Goal: Task Accomplishment & Management: Manage account settings

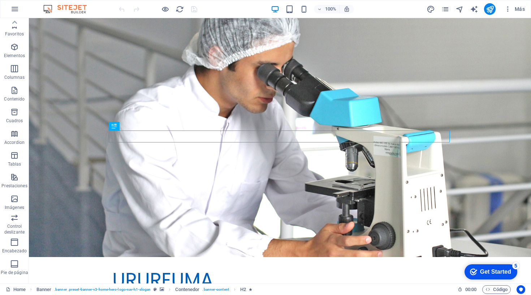
scroll to position [60, 0]
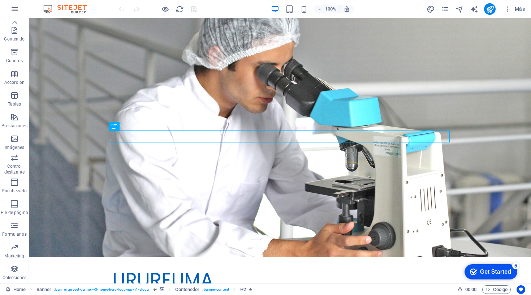
click at [16, 7] on icon "button" at bounding box center [14, 9] width 9 height 9
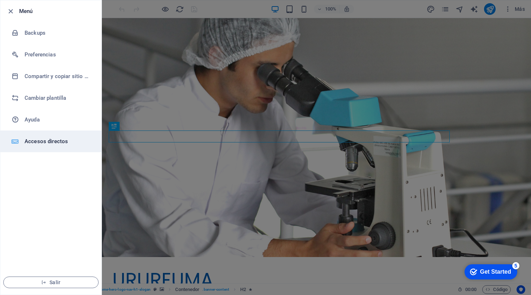
click at [51, 144] on h6 "Accesos directos" at bounding box center [58, 141] width 67 height 9
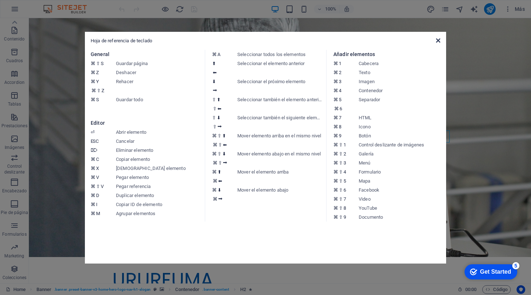
click at [439, 40] on icon at bounding box center [438, 41] width 4 height 6
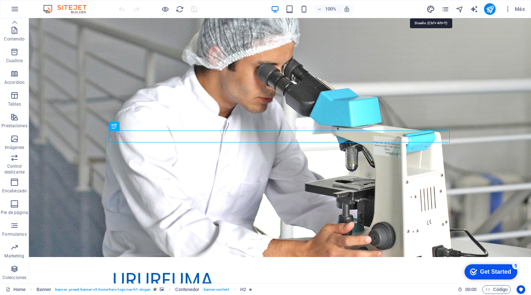
click at [431, 10] on icon "design" at bounding box center [431, 9] width 8 height 8
select select "px"
select select "200"
select select "px"
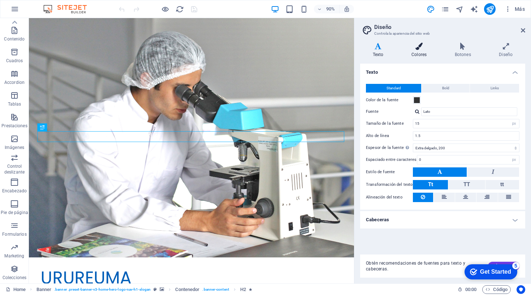
click at [421, 48] on icon at bounding box center [419, 46] width 40 height 7
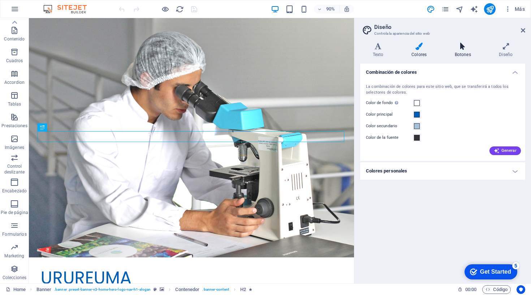
click at [466, 47] on icon at bounding box center [463, 46] width 42 height 7
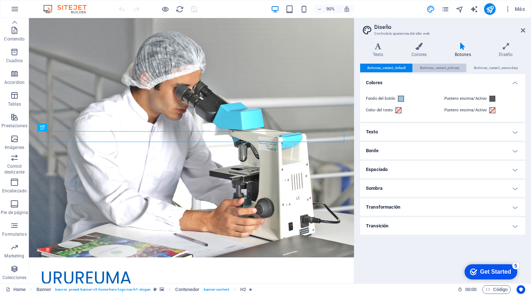
click at [432, 68] on span "Botones_variant_primary" at bounding box center [439, 68] width 39 height 9
click at [404, 64] on span "Botones_variant_default" at bounding box center [386, 68] width 38 height 9
click at [435, 64] on span "Botones_variant_primary" at bounding box center [439, 68] width 39 height 9
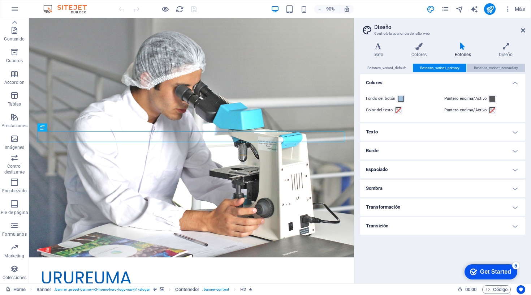
click at [484, 66] on span "Botones_variant_secondary" at bounding box center [496, 68] width 44 height 9
click at [452, 68] on span "Botones_variant_primary" at bounding box center [439, 68] width 39 height 9
click at [396, 69] on span "Botones_variant_default" at bounding box center [386, 68] width 38 height 9
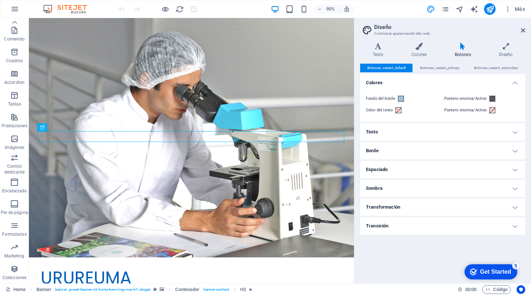
click at [398, 133] on h4 "Texto" at bounding box center [442, 131] width 165 height 17
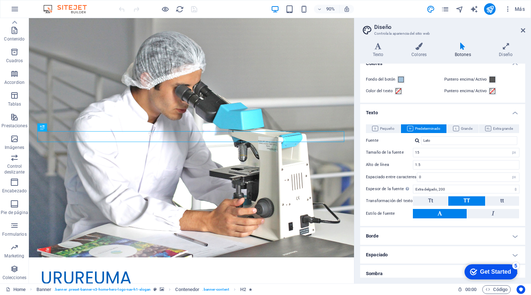
scroll to position [14, 0]
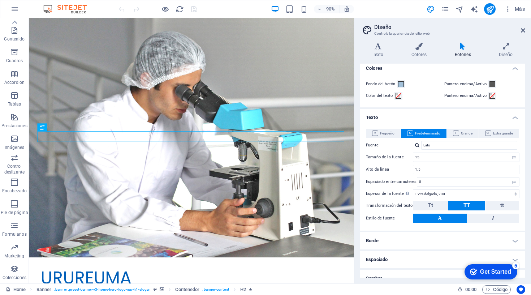
click at [378, 118] on h4 "Texto" at bounding box center [442, 115] width 165 height 13
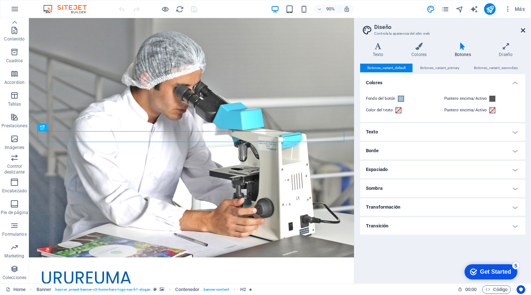
click at [522, 31] on icon at bounding box center [523, 30] width 4 height 6
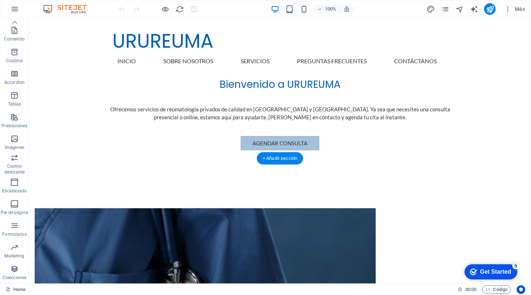
scroll to position [274, 0]
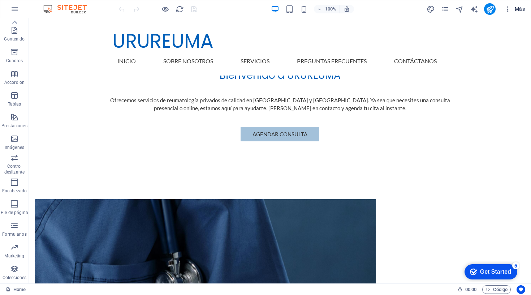
click at [507, 10] on icon "button" at bounding box center [507, 8] width 7 height 7
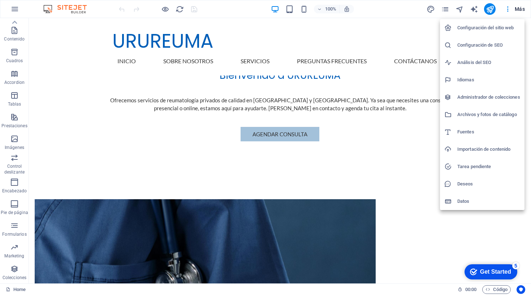
click at [473, 46] on h6 "Configuración de SEO" at bounding box center [488, 45] width 63 height 9
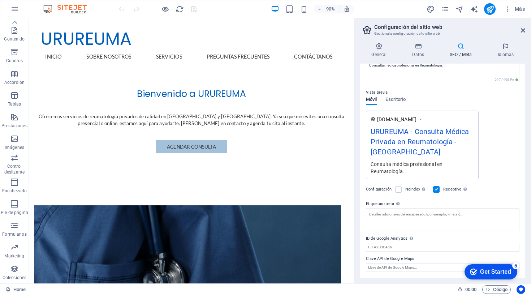
scroll to position [79, 0]
click at [414, 42] on div "General Datos SEO / Meta Idiomas Nombre del sitio web URUREUMA Logo Arrastra ar…" at bounding box center [442, 160] width 177 height 246
click at [417, 47] on icon at bounding box center [418, 46] width 35 height 7
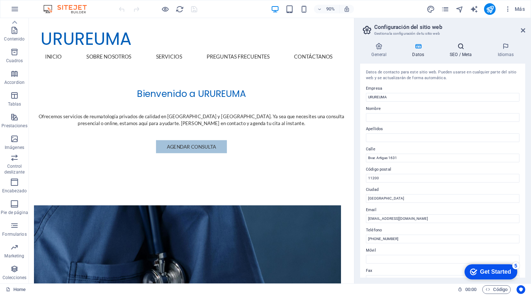
click at [459, 54] on h4 "SEO / Meta" at bounding box center [462, 50] width 48 height 15
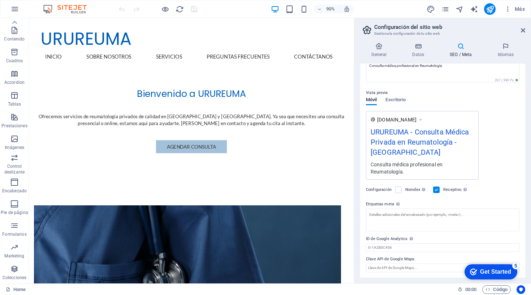
click at [456, 47] on icon at bounding box center [460, 46] width 45 height 7
click at [380, 50] on h4 "General" at bounding box center [380, 50] width 41 height 15
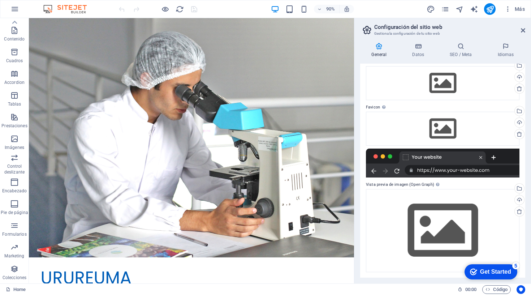
scroll to position [0, 0]
click at [487, 6] on icon "publish" at bounding box center [490, 9] width 8 height 8
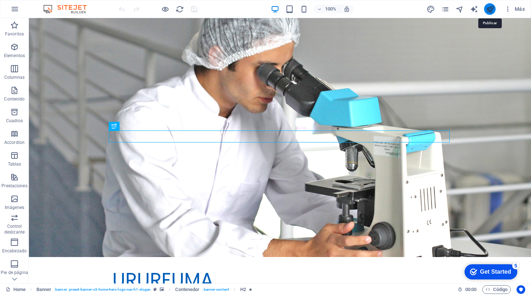
click at [491, 10] on icon "publish" at bounding box center [490, 9] width 8 height 8
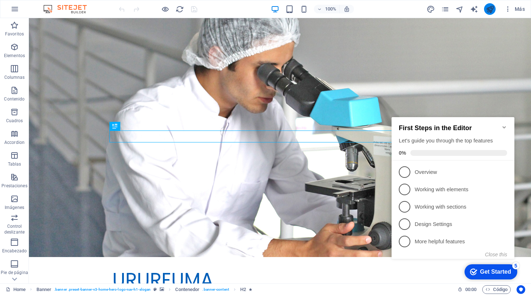
click at [490, 11] on icon "publish" at bounding box center [490, 9] width 8 height 8
click at [514, 11] on span "Más" at bounding box center [514, 8] width 21 height 7
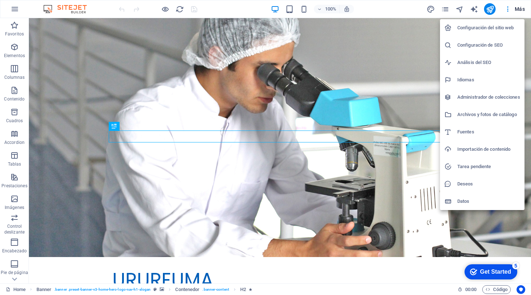
click at [471, 31] on h6 "Configuración del sitio web" at bounding box center [488, 27] width 63 height 9
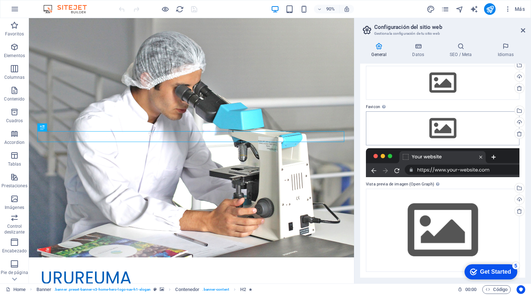
scroll to position [32, 0]
click at [420, 49] on icon at bounding box center [418, 46] width 35 height 7
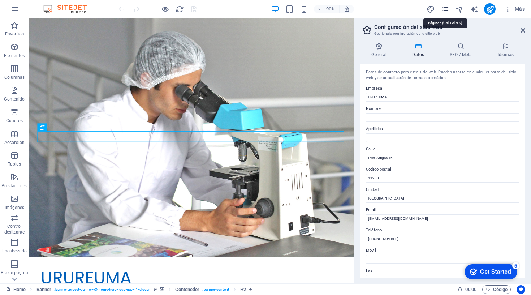
click at [446, 11] on icon "pages" at bounding box center [445, 9] width 8 height 8
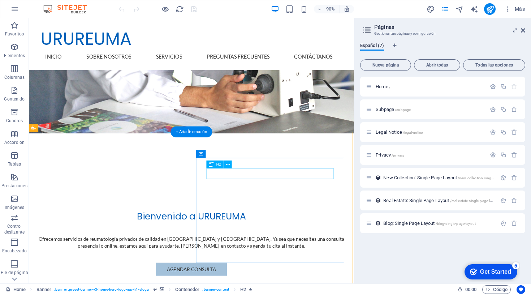
scroll to position [139, 0]
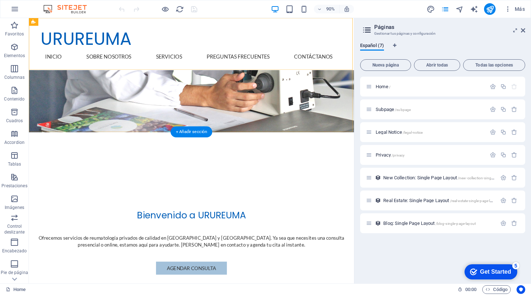
click at [366, 30] on div "URUREUMA Inicio Sobre Nosotros Servicios Preguntas Frecuentes Contáctanos Menu" at bounding box center [209, 46] width 361 height 57
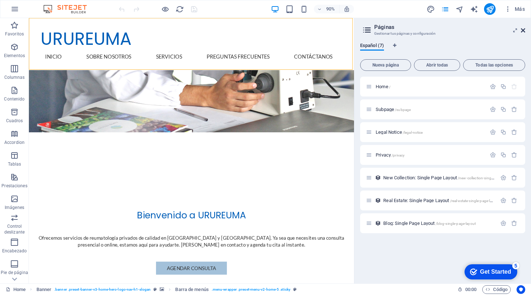
click at [523, 31] on icon at bounding box center [523, 30] width 4 height 6
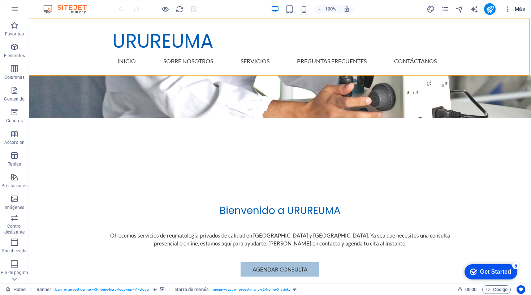
click at [515, 10] on span "Más" at bounding box center [514, 8] width 21 height 7
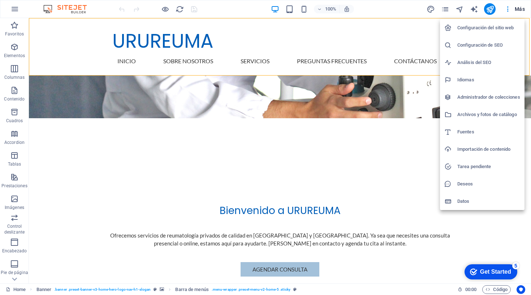
click at [467, 199] on h6 "Datos" at bounding box center [488, 201] width 63 height 9
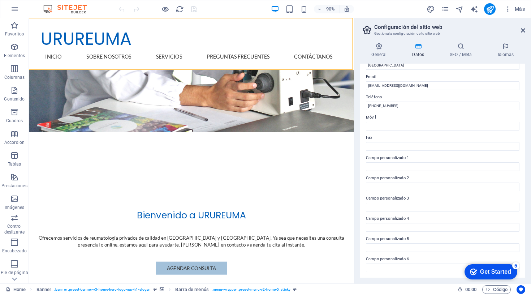
scroll to position [133, 0]
click at [524, 34] on header "Configuración del sitio web Gestiona la configuración de tu sitio web" at bounding box center [444, 27] width 164 height 19
click at [524, 31] on icon at bounding box center [523, 30] width 4 height 6
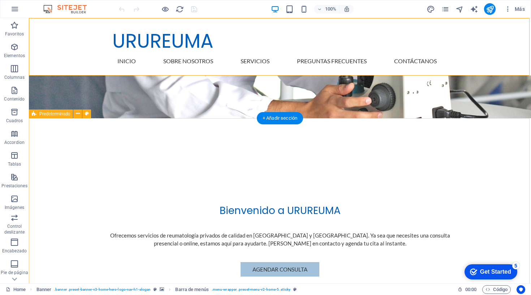
click at [493, 266] on div "checkmark Get Started 5" at bounding box center [490, 271] width 53 height 15
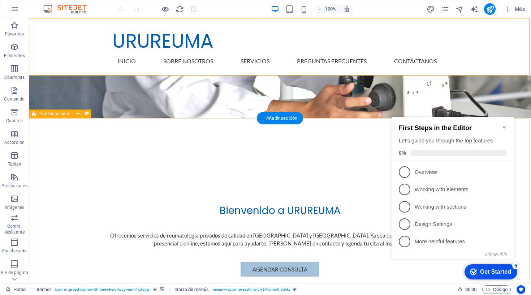
click at [503, 126] on icon "Minimize checklist" at bounding box center [503, 127] width 3 height 2
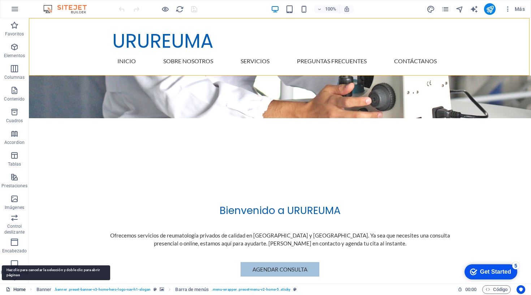
click at [15, 292] on link "Home" at bounding box center [16, 289] width 20 height 9
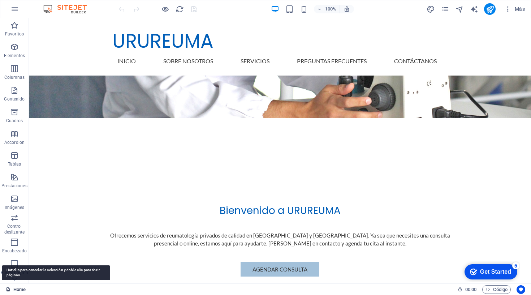
click at [15, 292] on link "Home" at bounding box center [16, 289] width 20 height 9
click at [8, 288] on icon at bounding box center [8, 289] width 5 height 5
click at [25, 289] on link "Home" at bounding box center [16, 289] width 20 height 9
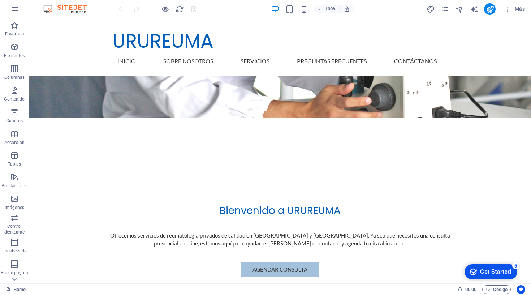
click at [74, 290] on div "Home" at bounding box center [229, 289] width 446 height 9
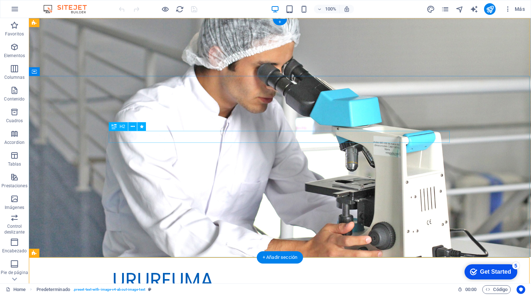
scroll to position [0, 0]
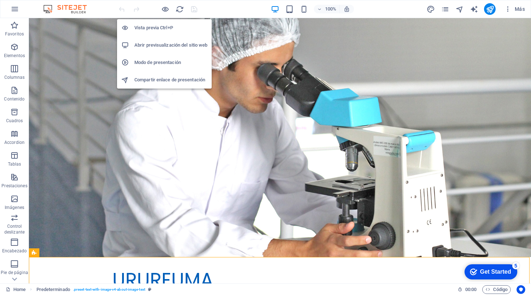
click at [160, 47] on h6 "Abrir previsualización del sitio web" at bounding box center [170, 45] width 73 height 9
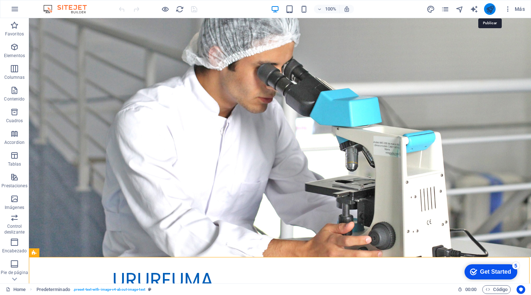
click at [491, 11] on icon "publish" at bounding box center [490, 9] width 8 height 8
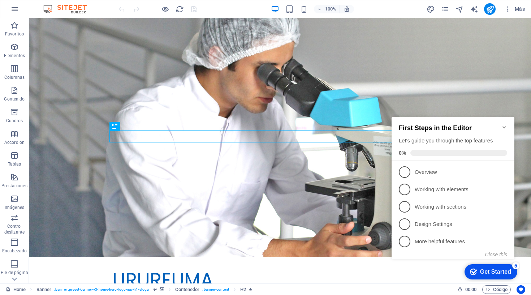
click at [13, 4] on button "button" at bounding box center [14, 8] width 17 height 17
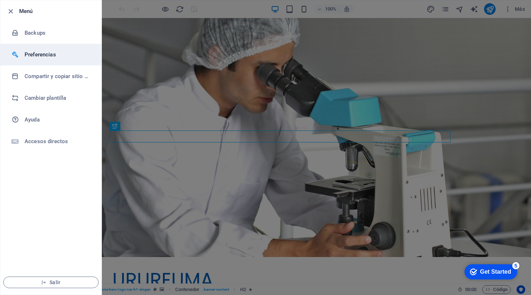
click at [36, 52] on h6 "Preferencias" at bounding box center [58, 54] width 67 height 9
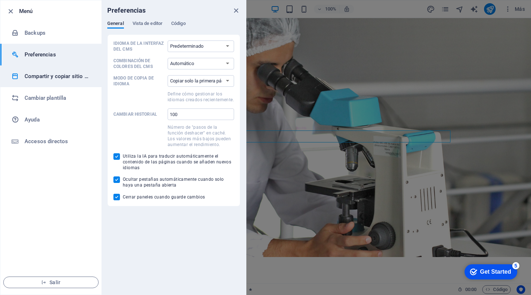
click at [50, 77] on h6 "Compartir y copiar sitio web" at bounding box center [58, 76] width 67 height 9
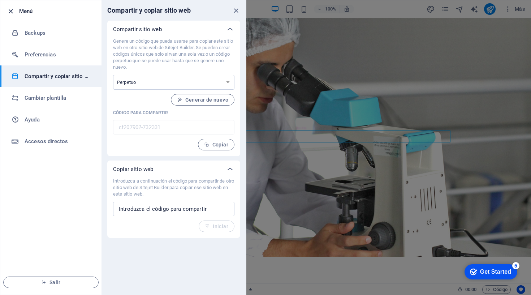
click at [11, 13] on icon "button" at bounding box center [11, 11] width 8 height 8
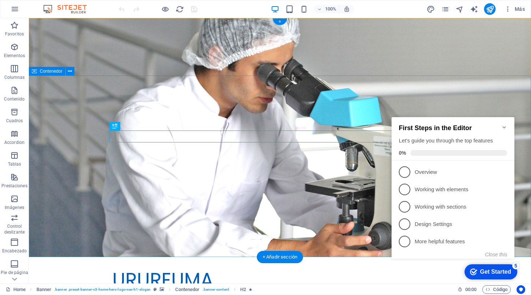
click at [482, 272] on div "Get Started" at bounding box center [495, 271] width 31 height 7
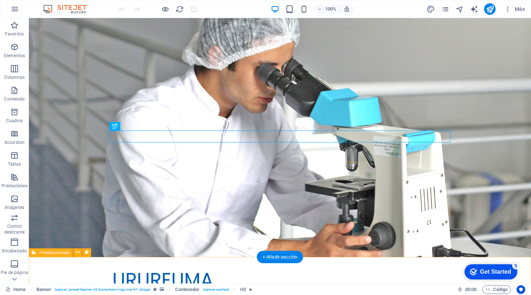
click at [486, 274] on div "Get Started" at bounding box center [495, 271] width 31 height 7
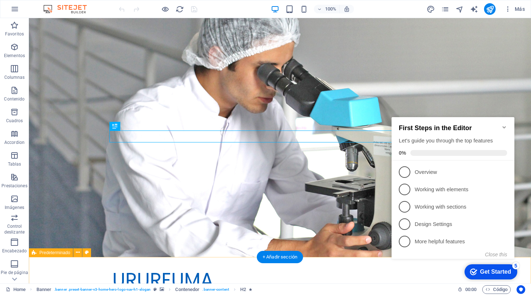
click at [486, 274] on div "Get Started" at bounding box center [495, 271] width 31 height 7
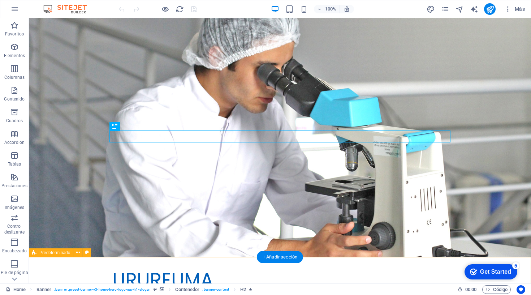
click at [477, 268] on div "checkmark Get Started 5" at bounding box center [490, 271] width 41 height 7
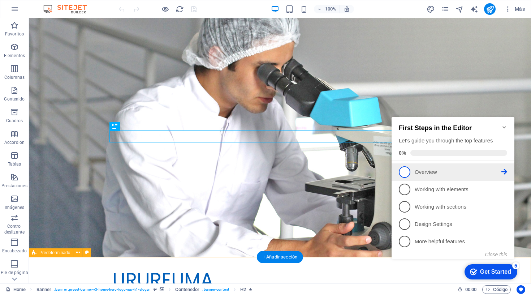
click at [434, 173] on p "Overview - incomplete" at bounding box center [458, 172] width 87 height 8
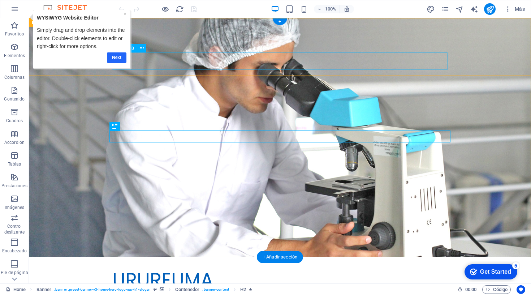
click at [111, 55] on link "Next" at bounding box center [117, 57] width 20 height 10
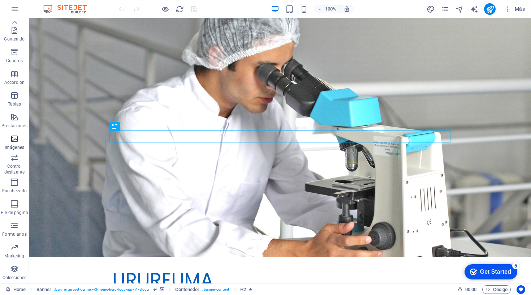
scroll to position [19, 0]
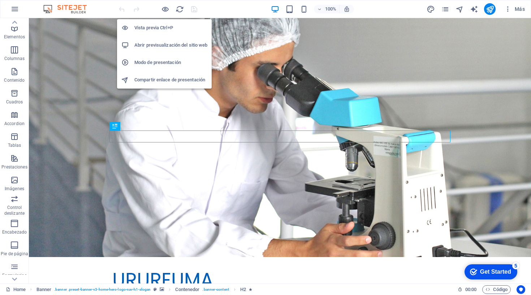
click at [153, 47] on h6 "Abrir previsualización del sitio web" at bounding box center [170, 45] width 73 height 9
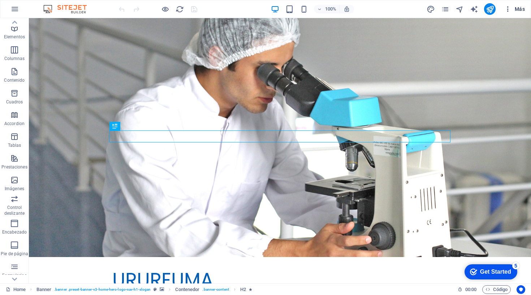
click at [510, 9] on icon "button" at bounding box center [507, 8] width 7 height 7
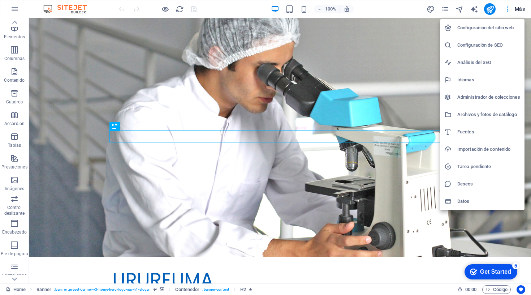
click at [458, 205] on h6 "Datos" at bounding box center [488, 201] width 63 height 9
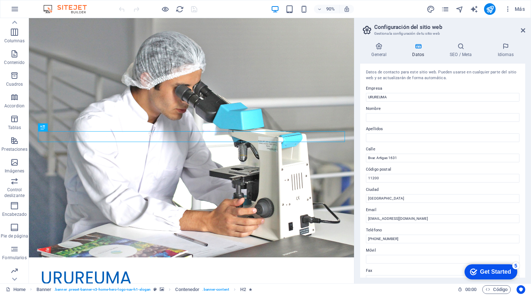
scroll to position [0, 0]
click at [378, 53] on h4 "General" at bounding box center [380, 50] width 41 height 15
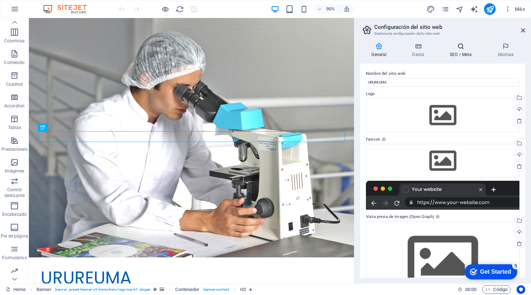
click at [462, 49] on icon at bounding box center [460, 46] width 45 height 7
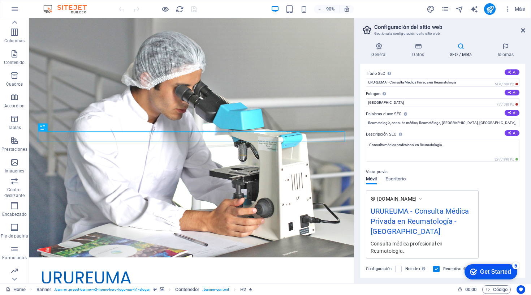
click at [524, 26] on h2 "Configuración del sitio web" at bounding box center [449, 27] width 151 height 7
click at [522, 31] on icon at bounding box center [523, 30] width 4 height 6
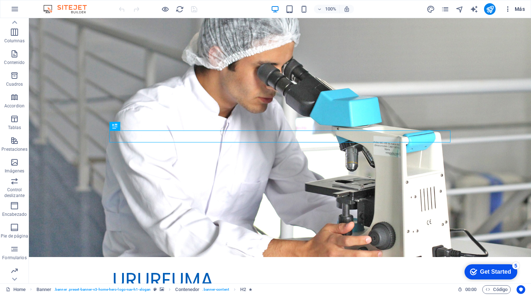
click at [510, 9] on icon "button" at bounding box center [507, 8] width 7 height 7
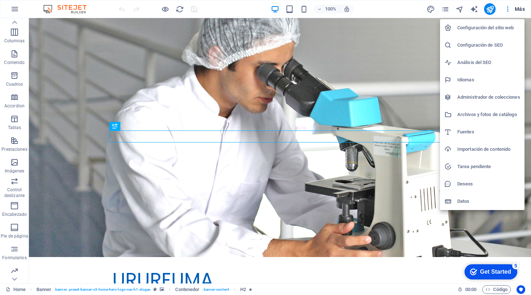
click at [459, 165] on h6 "Tarea pendiente" at bounding box center [488, 166] width 63 height 9
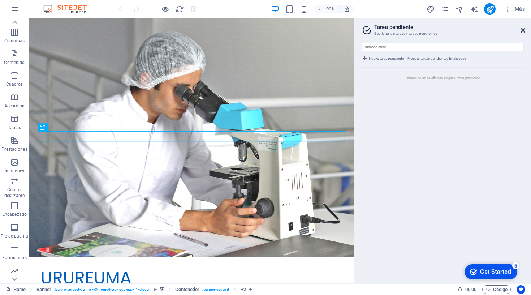
click at [523, 31] on icon at bounding box center [523, 30] width 4 height 6
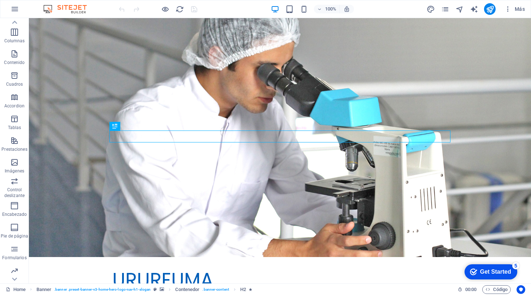
click at [59, 9] on img at bounding box center [69, 9] width 54 height 9
click at [18, 10] on icon "button" at bounding box center [14, 9] width 9 height 9
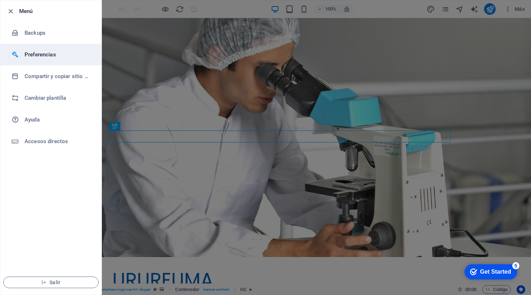
click at [44, 55] on h6 "Preferencias" at bounding box center [58, 54] width 67 height 9
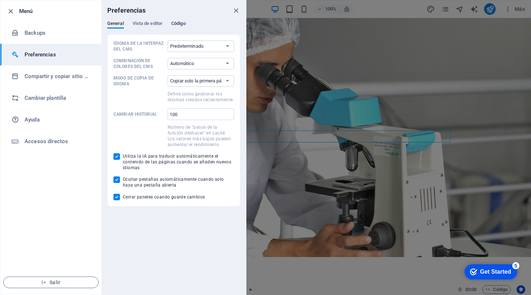
click at [185, 23] on span "Código" at bounding box center [178, 24] width 14 height 10
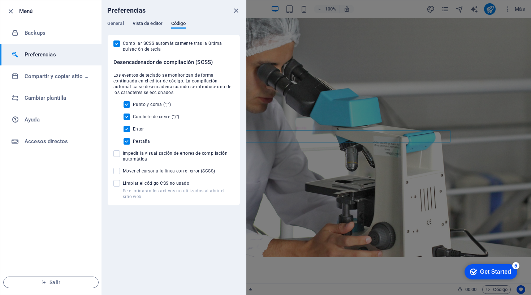
click at [150, 25] on span "Vista de editor" at bounding box center [148, 24] width 30 height 10
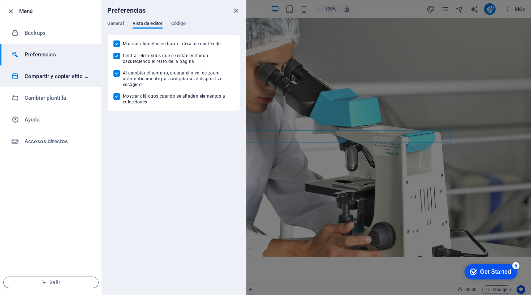
click at [52, 76] on h6 "Compartir y copiar sitio web" at bounding box center [58, 76] width 67 height 9
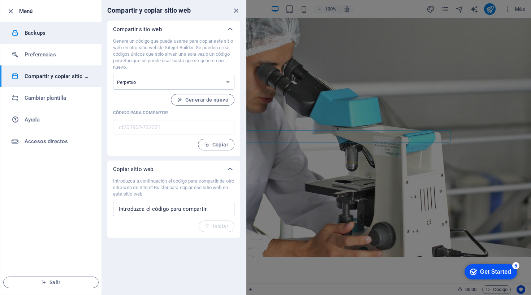
click at [33, 33] on h6 "Backups" at bounding box center [58, 33] width 67 height 9
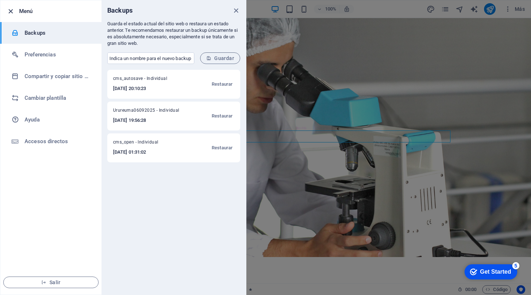
click at [10, 14] on icon "button" at bounding box center [11, 11] width 8 height 8
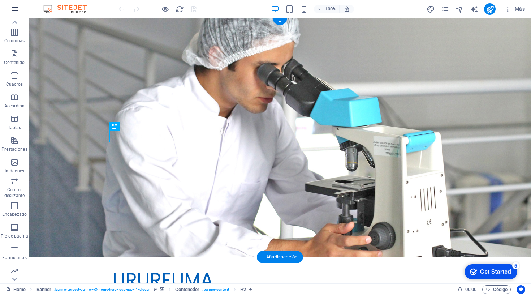
click at [13, 9] on icon "button" at bounding box center [14, 9] width 9 height 9
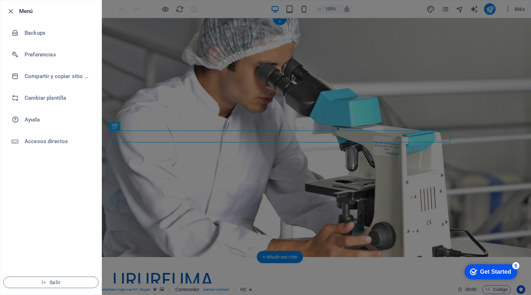
click at [255, 142] on div at bounding box center [265, 147] width 531 height 295
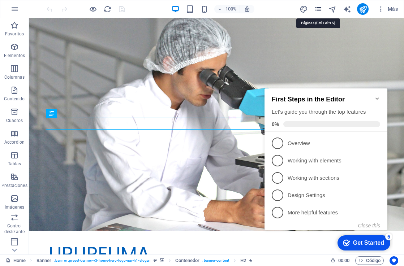
click at [317, 7] on icon "pages" at bounding box center [318, 9] width 8 height 8
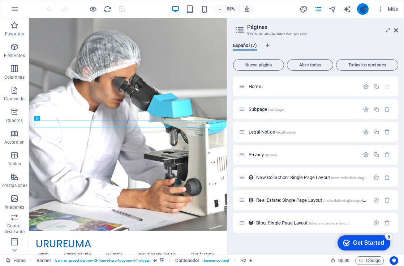
click at [363, 7] on icon "publish" at bounding box center [363, 9] width 8 height 8
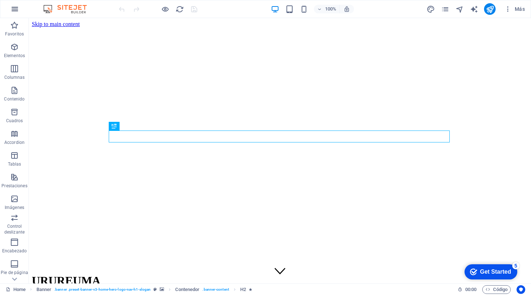
click at [16, 14] on button "button" at bounding box center [14, 8] width 17 height 17
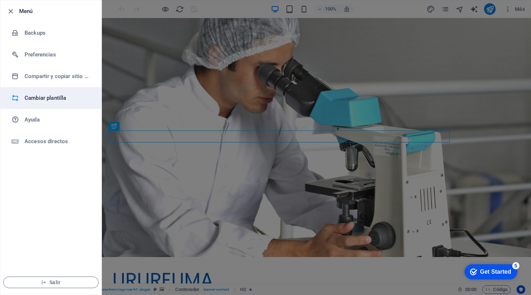
click at [39, 94] on h6 "Cambiar plantilla" at bounding box center [58, 98] width 67 height 9
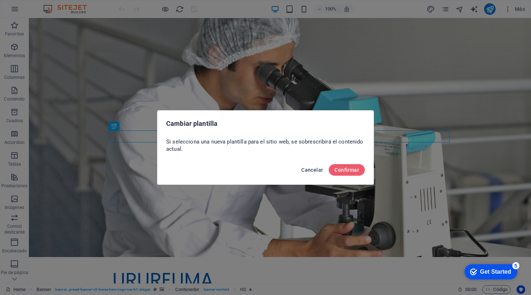
click at [303, 172] on span "Cancelar" at bounding box center [312, 170] width 22 height 6
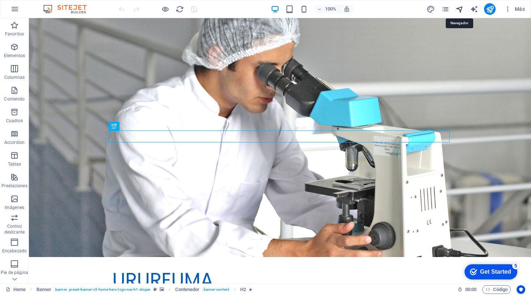
click at [456, 9] on icon "navigator" at bounding box center [459, 9] width 8 height 8
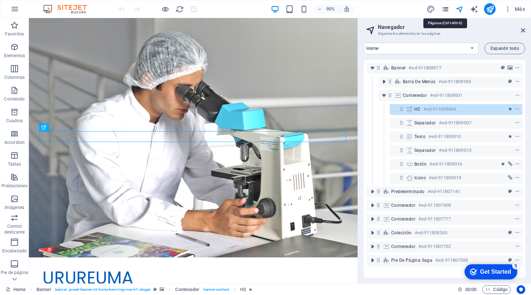
click at [445, 12] on icon "pages" at bounding box center [445, 9] width 8 height 8
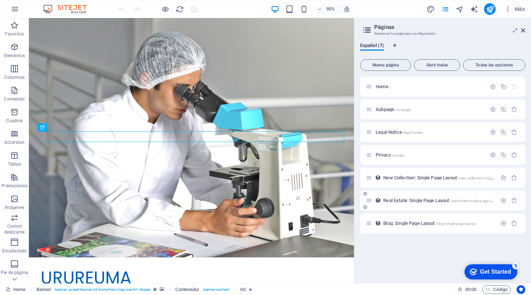
click at [402, 203] on div "Real Estate: Single Page Layout /real-estate-single-page-layout" at bounding box center [431, 200] width 131 height 8
click at [397, 197] on div "Real Estate: Single Page Layout /real-estate-single-page-layout" at bounding box center [431, 200] width 131 height 8
click at [394, 199] on span "Real Estate: Single Page Layout /real-estate-single-page-layout" at bounding box center [441, 200] width 116 height 5
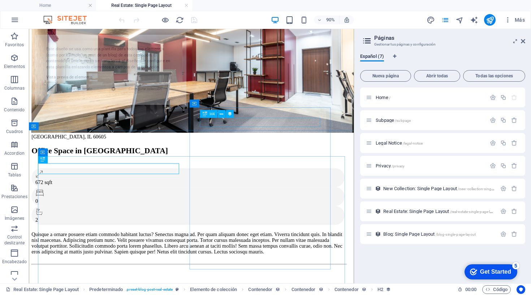
select select "68bc714c56984bc9f402dbee"
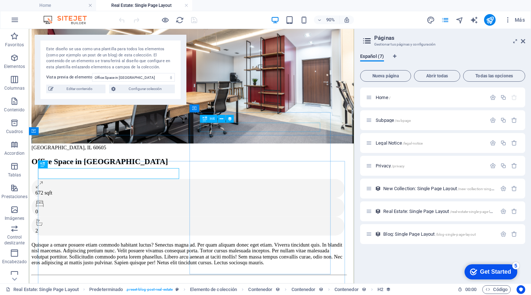
scroll to position [27, 0]
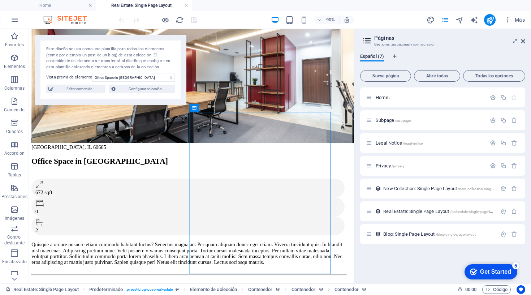
click at [445, 18] on icon "pages" at bounding box center [445, 20] width 8 height 8
click at [444, 25] on div "Más" at bounding box center [476, 20] width 101 height 12
click at [445, 23] on icon "pages" at bounding box center [445, 20] width 8 height 8
click at [522, 44] on icon at bounding box center [523, 41] width 4 height 6
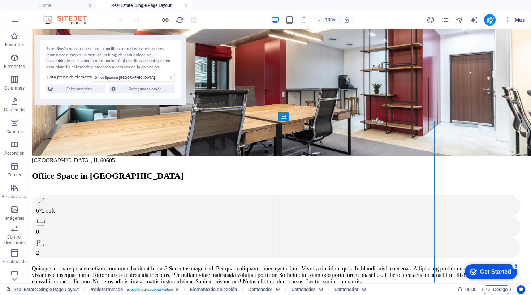
click at [515, 21] on span "Más" at bounding box center [514, 19] width 21 height 7
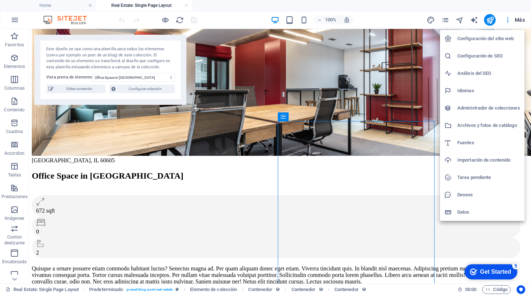
click at [488, 20] on div at bounding box center [265, 147] width 531 height 295
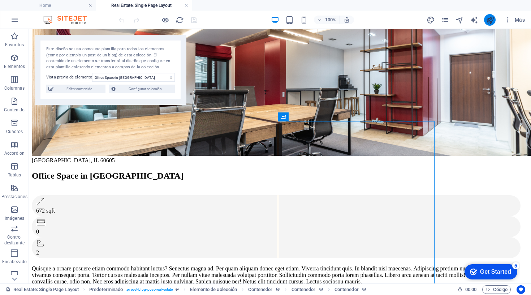
click at [490, 17] on icon "publish" at bounding box center [490, 20] width 8 height 8
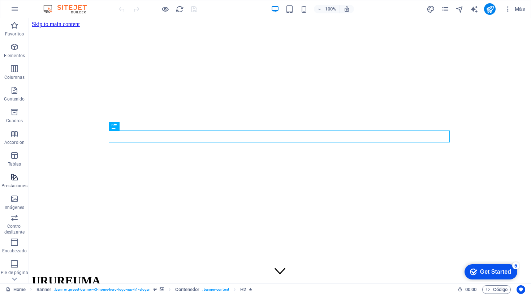
click at [13, 182] on span "Prestaciones" at bounding box center [14, 181] width 29 height 17
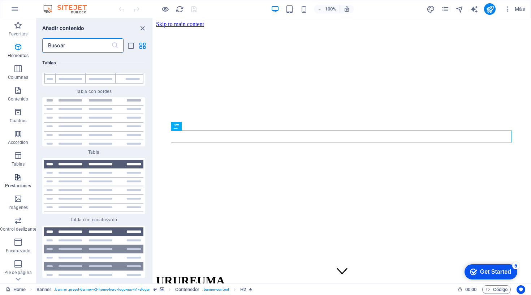
scroll to position [5066, 0]
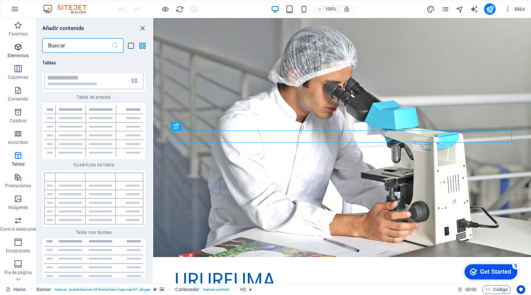
click at [16, 52] on span "Elementos" at bounding box center [18, 51] width 36 height 17
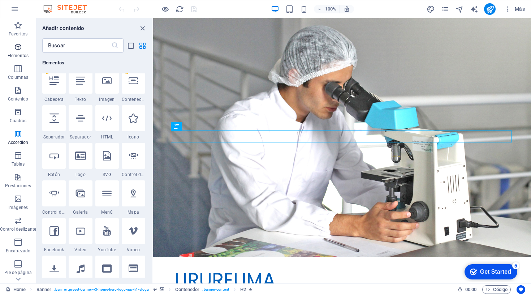
scroll to position [136, 0]
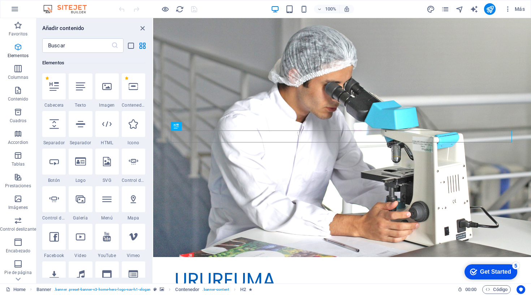
click at [16, 52] on span "Elementos" at bounding box center [18, 51] width 36 height 17
click at [70, 10] on img at bounding box center [69, 9] width 54 height 9
click at [431, 6] on icon "design" at bounding box center [431, 9] width 8 height 8
select select "px"
select select "200"
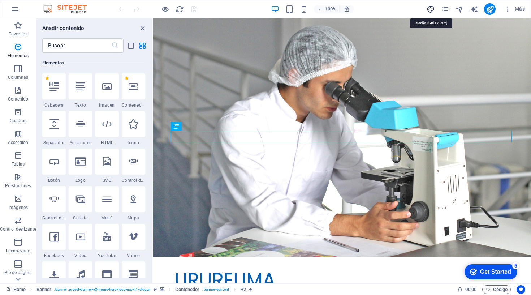
select select "px"
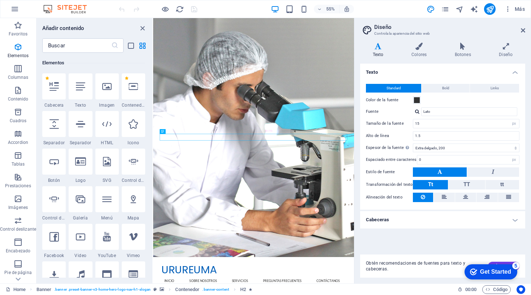
click at [488, 273] on div "Get Started" at bounding box center [495, 271] width 31 height 7
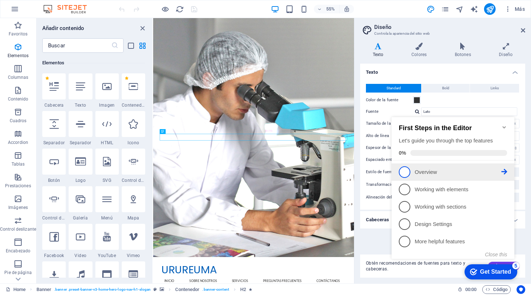
click at [435, 169] on p "Overview - incomplete" at bounding box center [458, 172] width 87 height 8
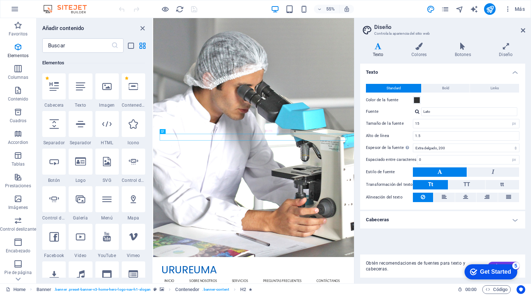
scroll to position [0, 0]
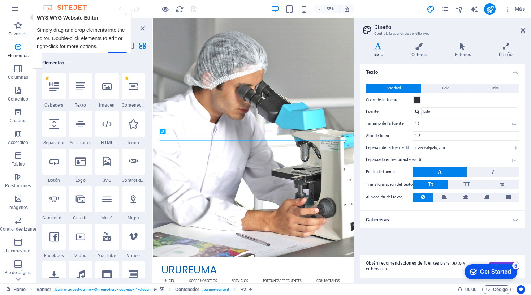
click at [484, 272] on div "Get Started" at bounding box center [495, 271] width 31 height 7
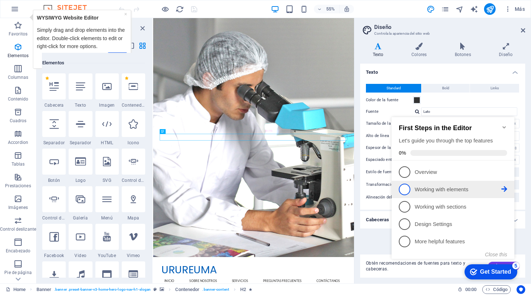
click at [433, 189] on p "Working with elements - incomplete" at bounding box center [458, 190] width 87 height 8
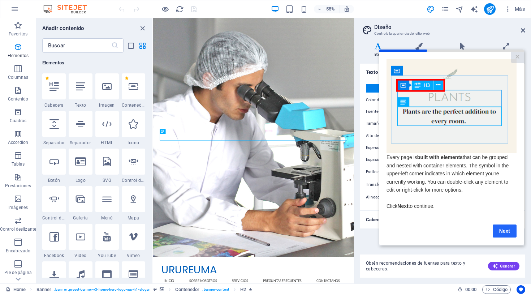
click at [499, 228] on link "Next" at bounding box center [505, 230] width 24 height 13
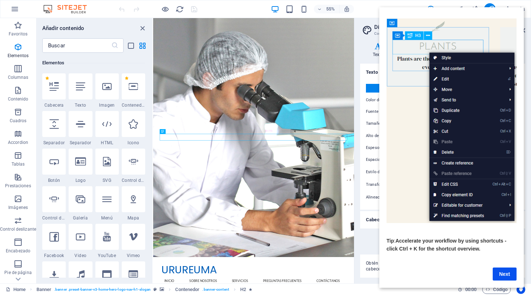
scroll to position [26, 0]
click at [504, 276] on link "Next" at bounding box center [505, 273] width 24 height 13
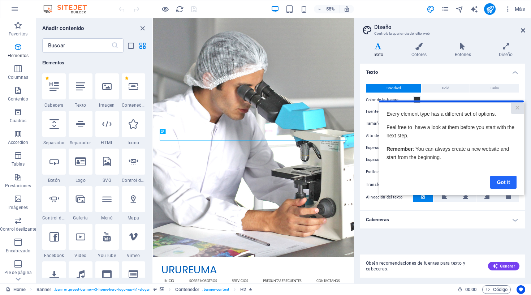
click at [497, 177] on link "Got it" at bounding box center [503, 181] width 26 height 13
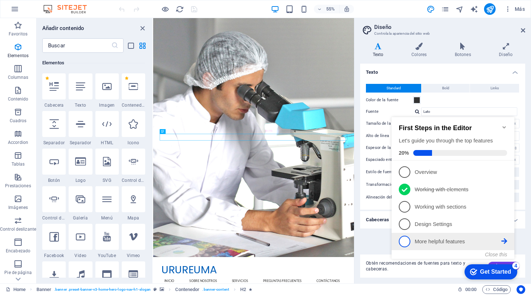
click at [450, 238] on p "More helpful features - incomplete" at bounding box center [458, 242] width 87 height 8
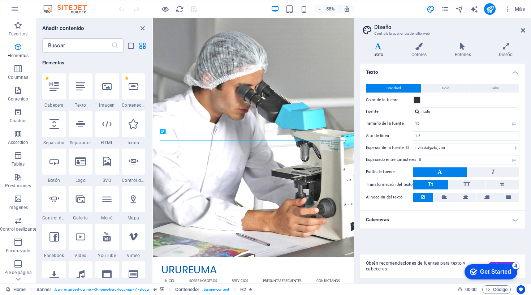
click at [488, 257] on div "Obtén recomendaciones de fuentes para texto y cabeceras. Generar" at bounding box center [442, 265] width 165 height 23
click at [480, 278] on div "checkmark Get Started 4" at bounding box center [490, 271] width 53 height 15
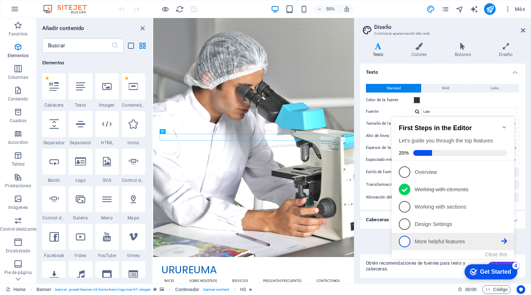
click at [501, 240] on icon at bounding box center [504, 241] width 6 height 6
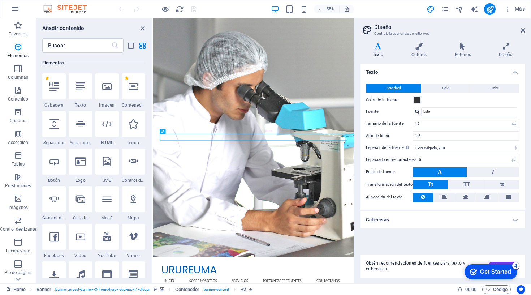
click at [511, 275] on div "Get Started" at bounding box center [495, 271] width 31 height 7
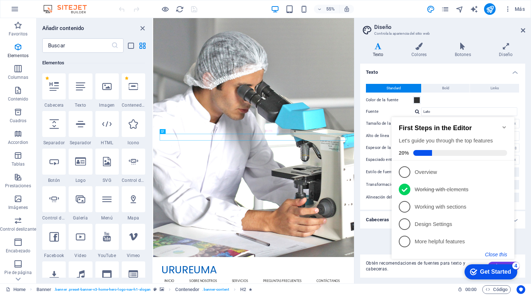
click at [498, 254] on button "Close this" at bounding box center [496, 254] width 22 height 6
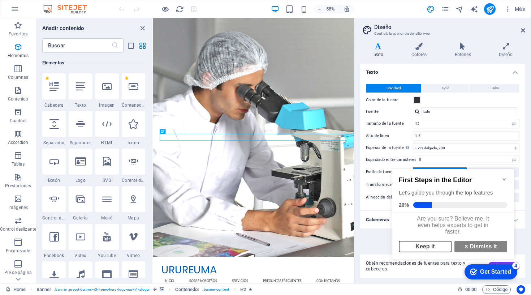
click at [437, 252] on link "Keep it" at bounding box center [425, 247] width 53 height 12
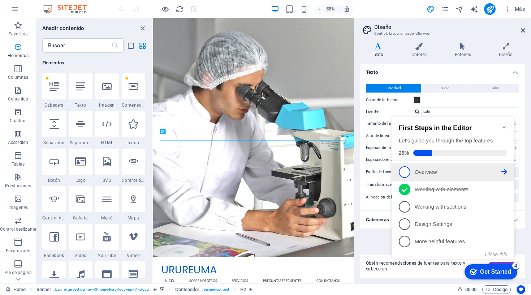
click at [434, 176] on link "1 Overview - incomplete" at bounding box center [453, 172] width 108 height 12
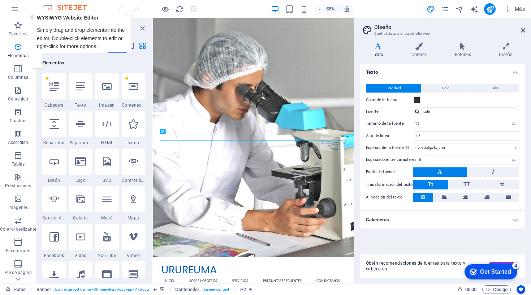
click at [112, 52] on link "Next" at bounding box center [118, 57] width 20 height 10
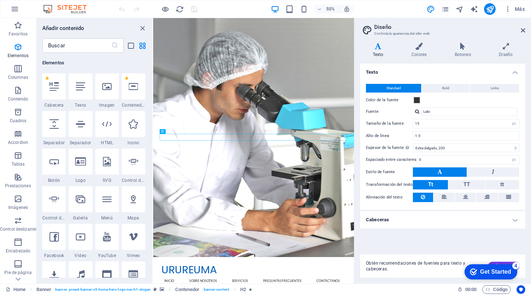
click at [492, 272] on div "Get Started" at bounding box center [495, 271] width 31 height 7
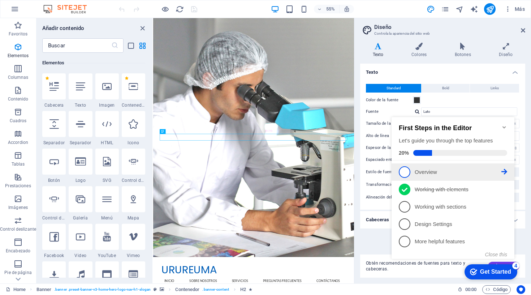
click at [433, 169] on p "Overview - incomplete" at bounding box center [458, 172] width 87 height 8
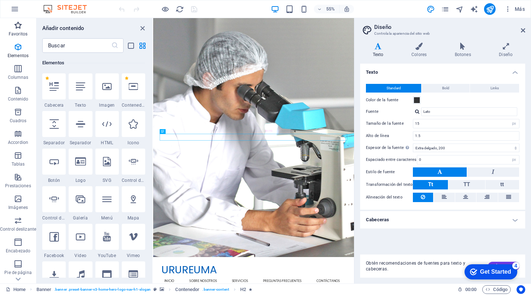
click at [22, 30] on span "Favoritos" at bounding box center [18, 29] width 36 height 17
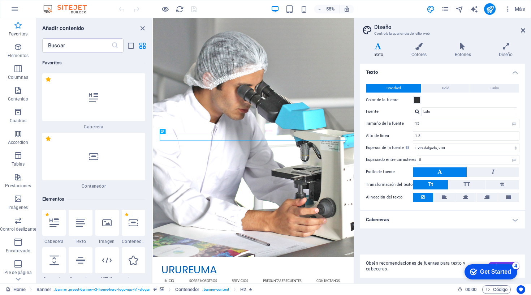
click at [17, 34] on p "Favoritos" at bounding box center [18, 34] width 19 height 6
click at [143, 23] on div "Añadir contenido ​ Favoritos 1 Star Cabecera 1 Star Contenedor Elementos 1 Star…" at bounding box center [94, 150] width 116 height 265
click at [142, 29] on icon "close panel" at bounding box center [142, 28] width 8 height 8
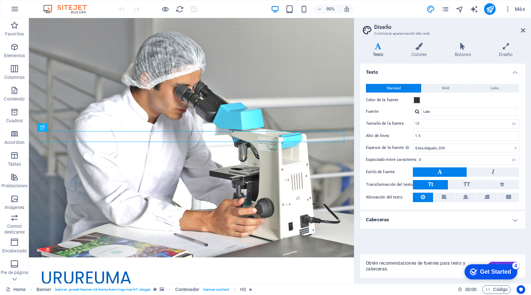
click at [515, 29] on h2 "Diseño" at bounding box center [449, 27] width 151 height 7
click at [518, 29] on h2 "Diseño" at bounding box center [449, 27] width 151 height 7
click at [523, 29] on icon at bounding box center [523, 30] width 4 height 6
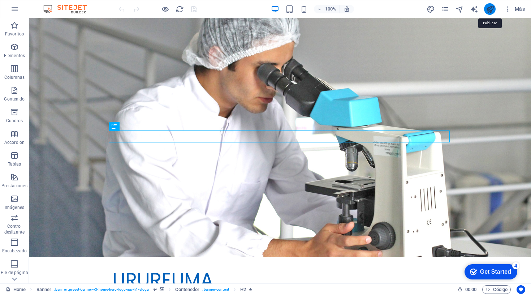
click at [489, 10] on icon "publish" at bounding box center [490, 9] width 8 height 8
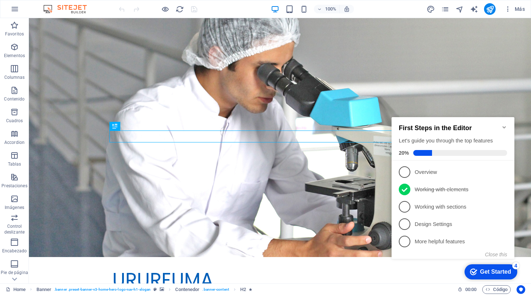
click at [26, 12] on div "100% Más" at bounding box center [265, 8] width 530 height 17
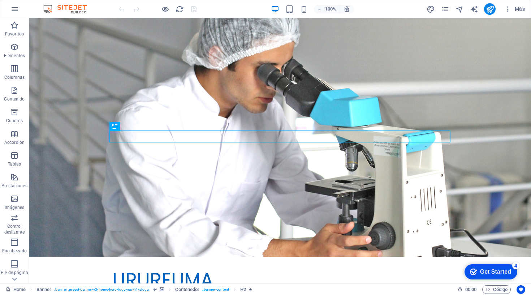
click at [18, 10] on icon "button" at bounding box center [14, 9] width 9 height 9
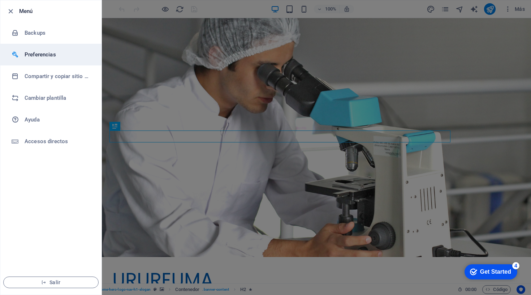
click at [36, 56] on h6 "Preferencias" at bounding box center [58, 54] width 67 height 9
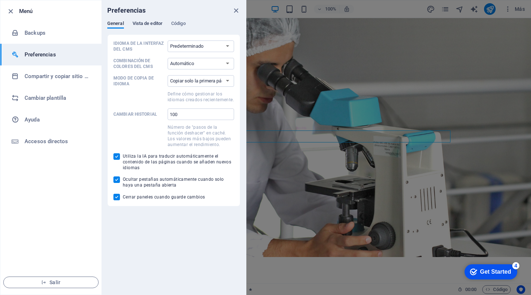
click at [156, 23] on span "Vista de editor" at bounding box center [148, 24] width 30 height 10
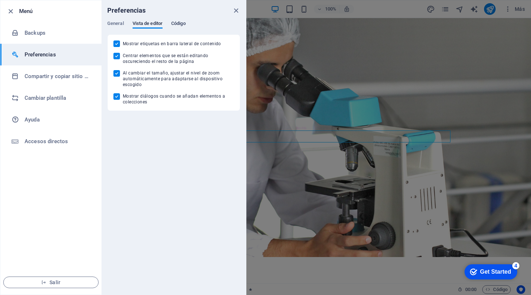
click at [173, 23] on span "Código" at bounding box center [178, 24] width 14 height 10
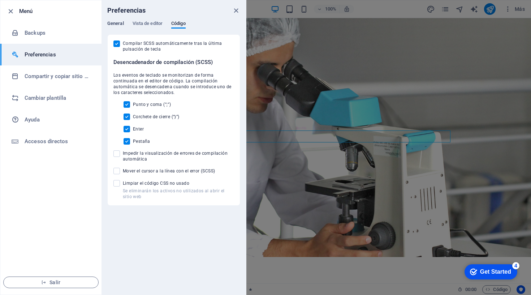
click at [118, 21] on span "General" at bounding box center [115, 24] width 17 height 10
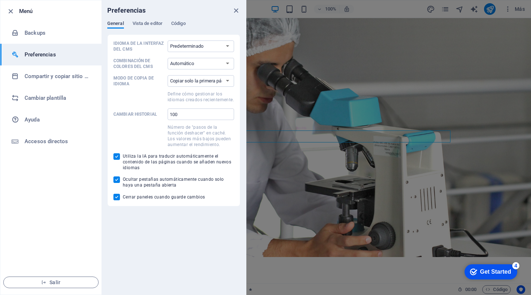
click at [118, 21] on span "General" at bounding box center [115, 24] width 17 height 10
click at [228, 117] on input "99" at bounding box center [201, 114] width 66 height 12
click at [133, 90] on span at bounding box center [138, 96] width 51 height 13
click at [168, 87] on select "Copiar solo la primera página Copiar todas las páginas" at bounding box center [201, 81] width 66 height 12
type input "100"
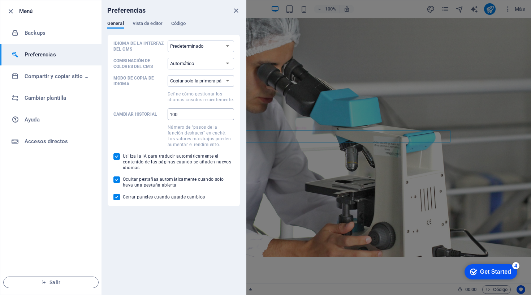
click at [229, 112] on input "100" at bounding box center [201, 114] width 66 height 12
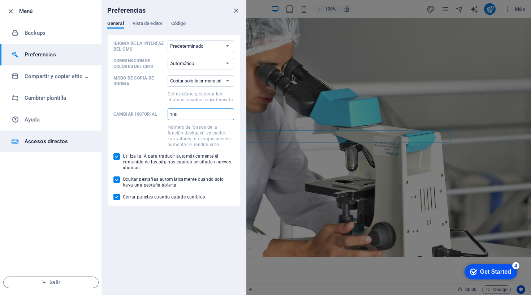
click at [38, 140] on h6 "Accesos directos" at bounding box center [58, 141] width 67 height 9
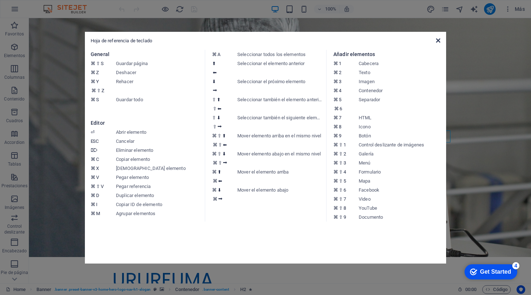
click at [437, 42] on icon at bounding box center [438, 41] width 4 height 6
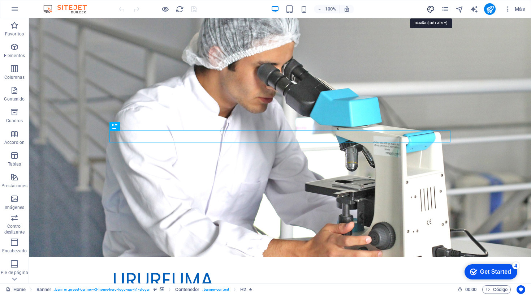
click at [427, 8] on icon "design" at bounding box center [431, 9] width 8 height 8
select select "px"
select select "200"
select select "px"
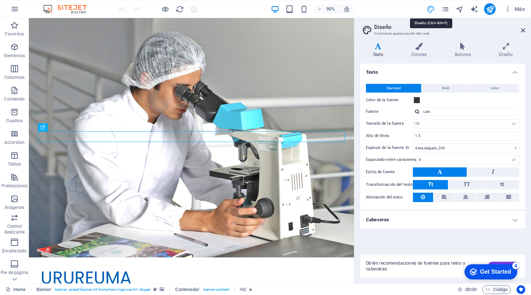
click at [432, 9] on icon "design" at bounding box center [431, 9] width 8 height 8
click at [520, 31] on header "Diseño Controla la apariencia del sitio web" at bounding box center [444, 27] width 164 height 19
click at [524, 29] on icon at bounding box center [523, 30] width 4 height 6
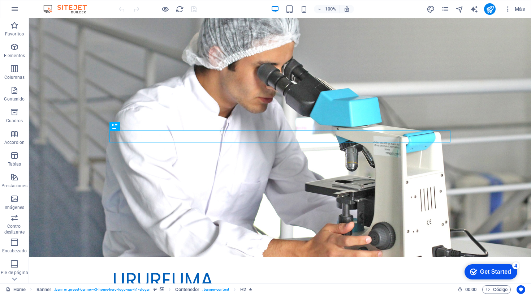
click at [16, 11] on icon "button" at bounding box center [14, 9] width 9 height 9
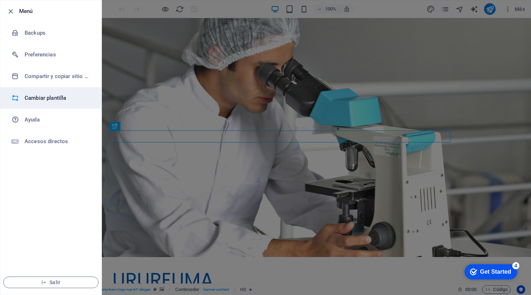
click at [45, 98] on h6 "Cambiar plantilla" at bounding box center [58, 98] width 67 height 9
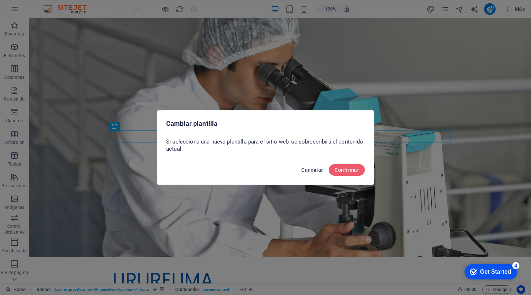
click at [309, 170] on span "Cancelar" at bounding box center [312, 170] width 22 height 6
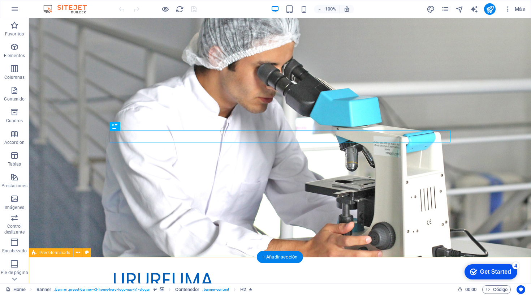
click at [482, 293] on div "Home Banner . banner .preset-banner-v3-home-hero-logo-nav-h1-slogan Contenedor …" at bounding box center [265, 289] width 531 height 12
click at [485, 291] on icon "button" at bounding box center [487, 289] width 5 height 5
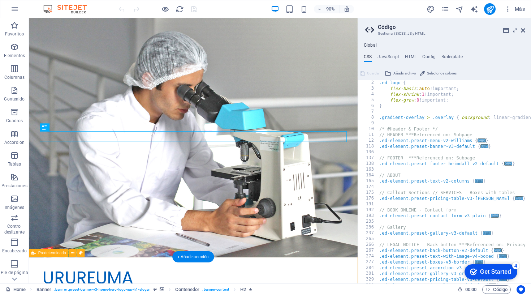
scroll to position [316, 0]
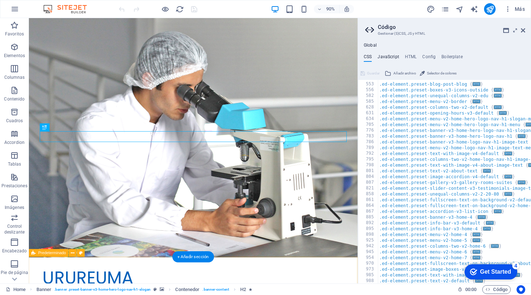
click at [389, 54] on h4 "JavaScript" at bounding box center [387, 58] width 21 height 8
type textarea "/* JS for preset "Menu V2" */"
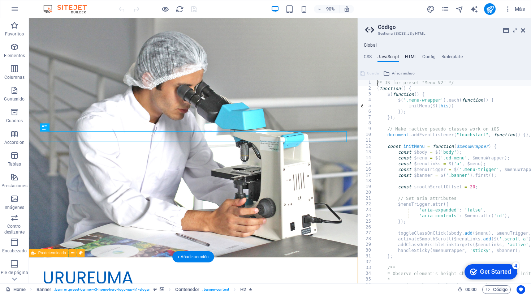
click at [415, 56] on h4 "HTML" at bounding box center [411, 58] width 12 height 8
type textarea "<a href="#main-content" class="wv-link-content button">Skip to main content</a>"
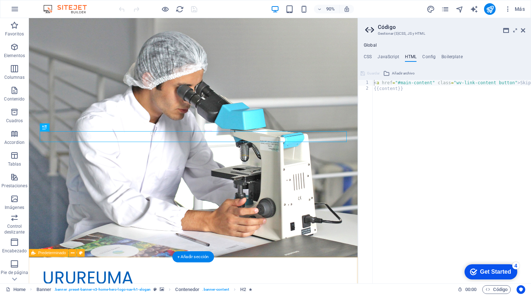
click at [374, 72] on div "Guardar" at bounding box center [369, 73] width 21 height 9
click at [419, 56] on ul "CSS JavaScript HTML Config Boilerplate" at bounding box center [444, 58] width 173 height 8
click at [427, 57] on h4 "Config" at bounding box center [428, 58] width 13 height 8
type textarea "$color-background: #FFFFFF;"
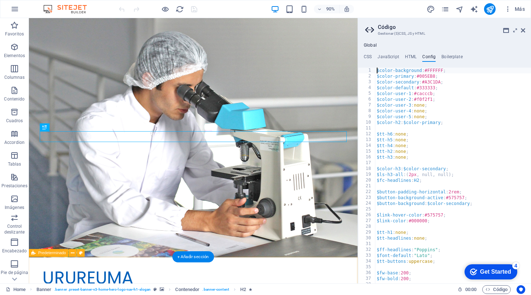
scroll to position [0, 0]
click at [371, 55] on h4 "CSS" at bounding box center [368, 58] width 8 height 8
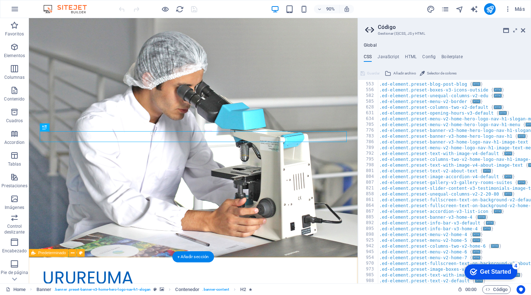
click at [432, 75] on span "Selector de colores" at bounding box center [442, 73] width 30 height 9
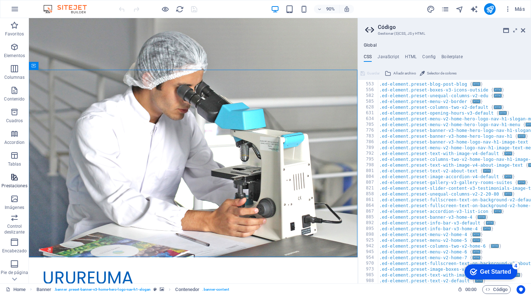
click at [16, 184] on p "Prestaciones" at bounding box center [14, 186] width 26 height 6
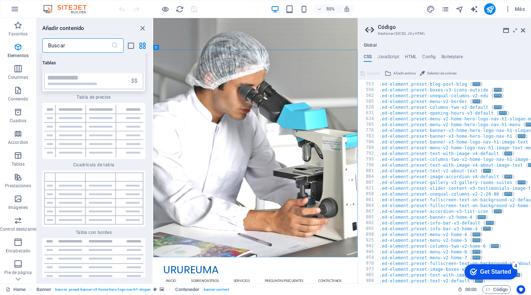
scroll to position [5066, 0]
click at [18, 177] on icon "button" at bounding box center [18, 177] width 9 height 9
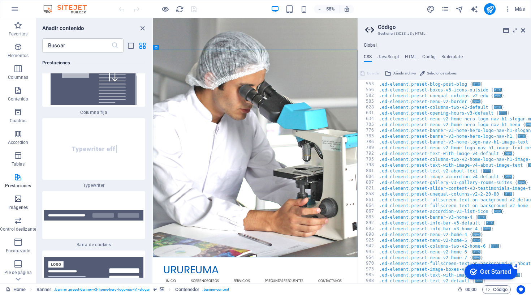
click at [14, 207] on p "Imágenes" at bounding box center [18, 207] width 20 height 6
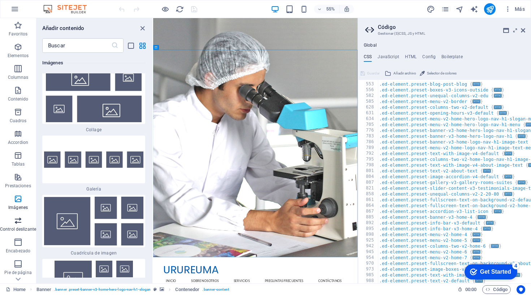
click at [14, 217] on icon "button" at bounding box center [18, 220] width 9 height 9
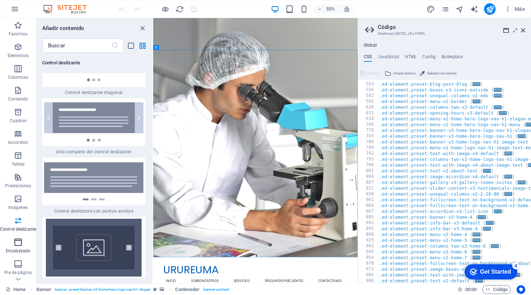
click at [18, 244] on icon "button" at bounding box center [18, 242] width 9 height 9
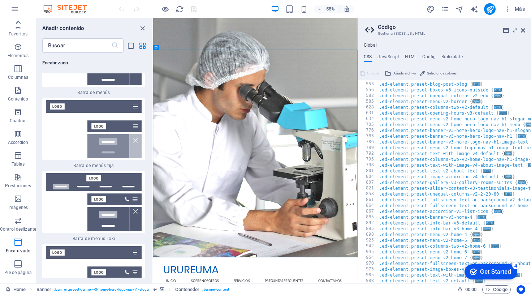
scroll to position [0, 0]
click at [14, 8] on icon "button" at bounding box center [14, 9] width 9 height 9
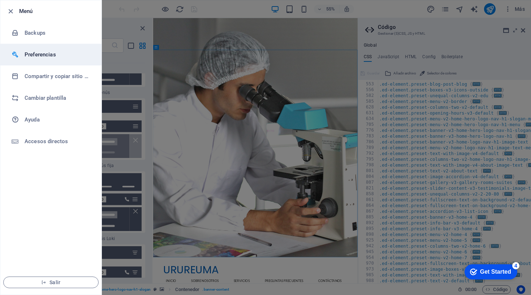
click at [35, 54] on h6 "Preferencias" at bounding box center [58, 54] width 67 height 9
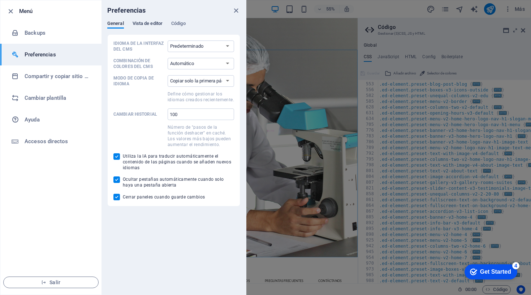
click at [157, 22] on span "Vista de editor" at bounding box center [148, 24] width 30 height 10
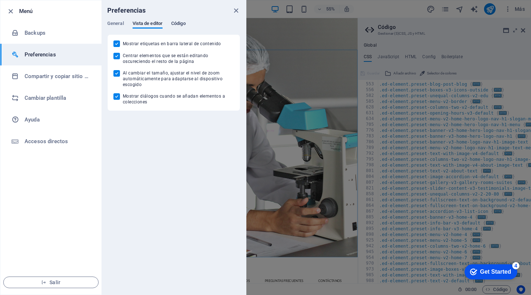
click at [182, 26] on span "Código" at bounding box center [178, 24] width 14 height 10
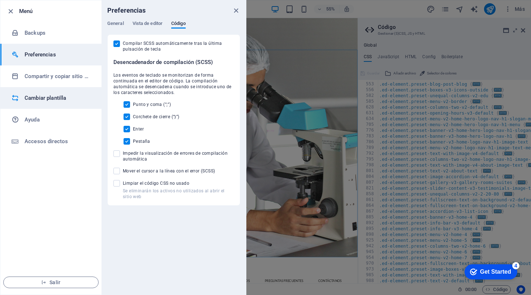
click at [33, 100] on h6 "Cambiar plantilla" at bounding box center [58, 98] width 67 height 9
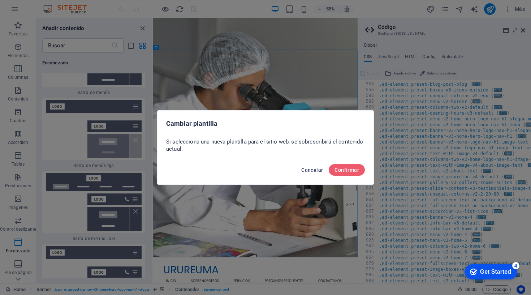
click at [315, 169] on span "Cancelar" at bounding box center [312, 170] width 22 height 6
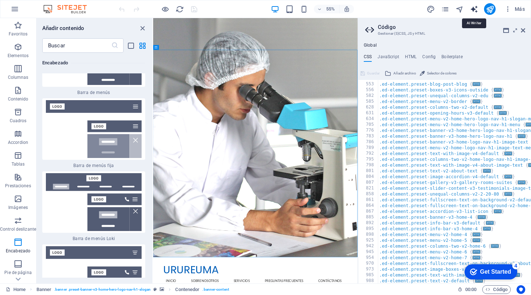
click at [471, 8] on icon "text_generator" at bounding box center [474, 9] width 8 height 8
select select "English"
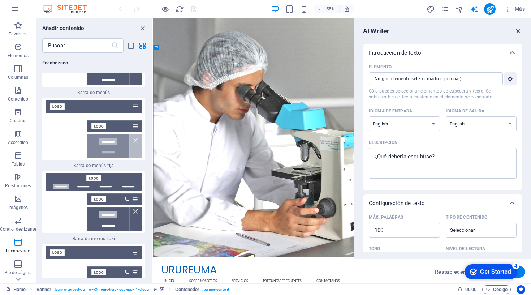
click at [516, 32] on icon "button" at bounding box center [518, 31] width 8 height 8
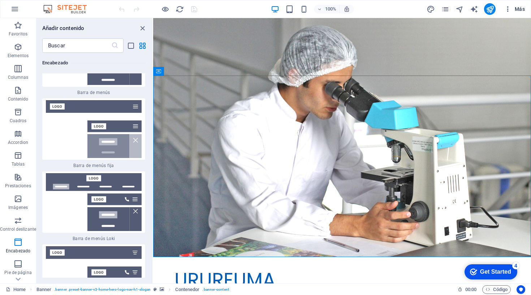
click at [514, 4] on button "Más" at bounding box center [514, 9] width 26 height 12
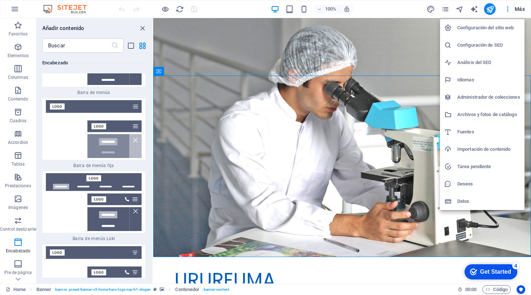
click at [472, 185] on h6 "Deseos" at bounding box center [488, 183] width 63 height 9
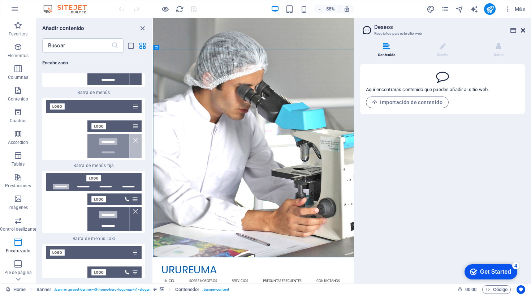
click at [521, 31] on icon at bounding box center [523, 30] width 4 height 6
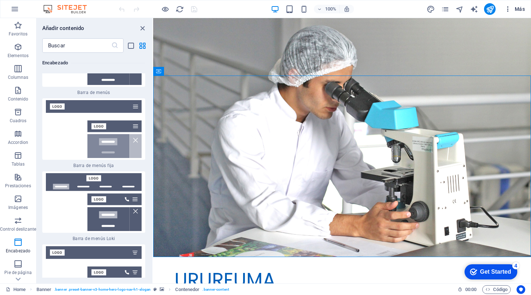
click at [512, 9] on span "Más" at bounding box center [514, 8] width 21 height 7
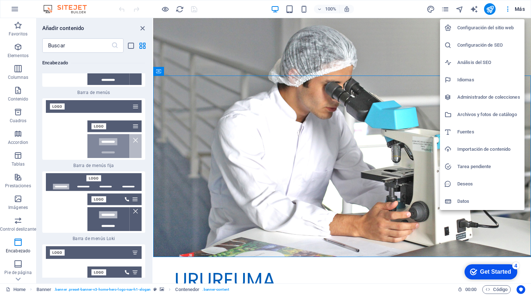
click at [520, 288] on div at bounding box center [265, 147] width 531 height 295
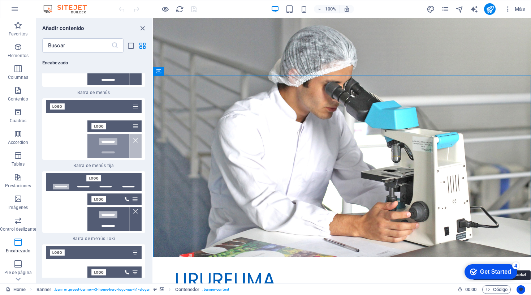
click at [521, 289] on icon "Usercentrics" at bounding box center [520, 289] width 5 height 5
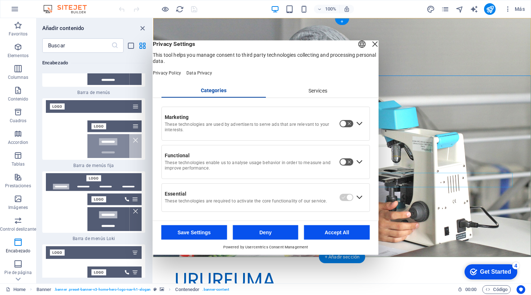
click at [312, 97] on div "Services" at bounding box center [317, 91] width 104 height 12
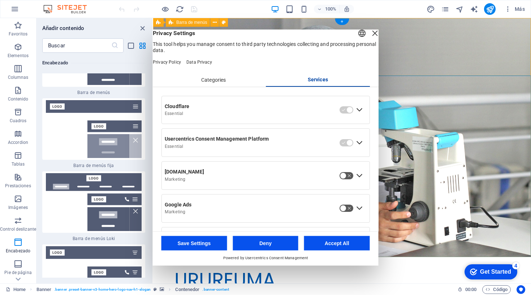
drag, startPoint x: 361, startPoint y: 43, endPoint x: 204, endPoint y: 26, distance: 157.3
click at [370, 38] on div "Close Layer" at bounding box center [375, 33] width 10 height 10
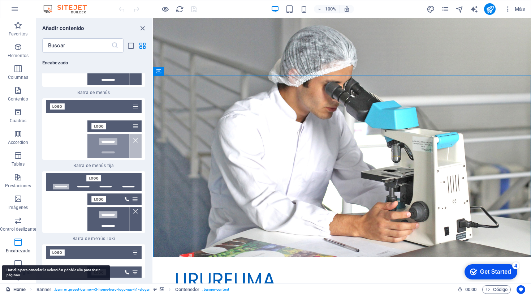
click at [24, 288] on link "Home" at bounding box center [16, 289] width 20 height 9
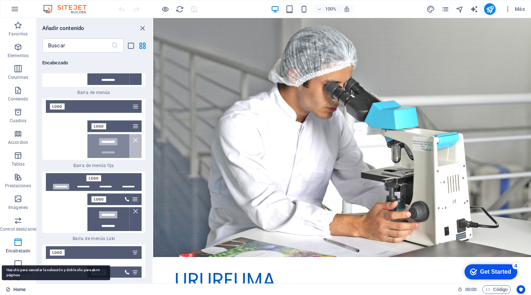
click at [24, 288] on link "Home" at bounding box center [16, 289] width 20 height 9
click at [21, 288] on link "Home" at bounding box center [16, 289] width 20 height 9
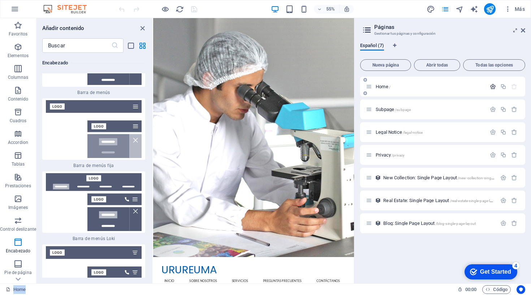
click at [494, 86] on icon "button" at bounding box center [493, 86] width 6 height 6
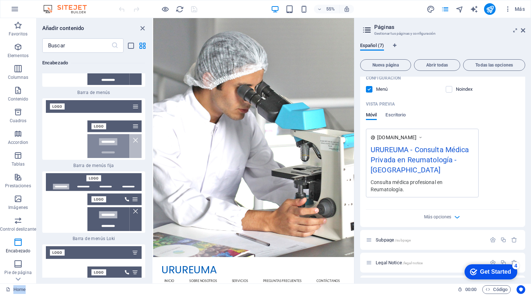
scroll to position [167, 0]
click at [403, 158] on div "URUREUMA - Consulta Médica Privada en Reumatología - [GEOGRAPHIC_DATA]" at bounding box center [422, 160] width 103 height 34
click at [441, 216] on span "Más opciones" at bounding box center [437, 215] width 27 height 5
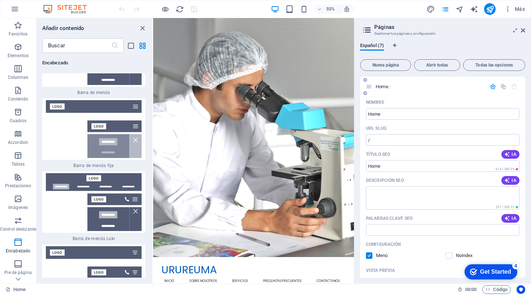
scroll to position [0, 0]
click at [369, 85] on icon at bounding box center [369, 86] width 6 height 6
click at [386, 142] on input "/" at bounding box center [442, 140] width 153 height 12
click at [523, 28] on icon at bounding box center [523, 30] width 4 height 6
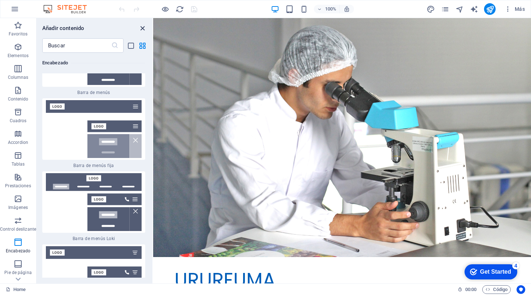
click at [143, 29] on icon "close panel" at bounding box center [142, 28] width 8 height 8
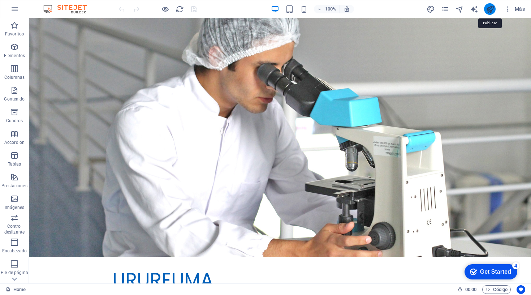
click at [489, 8] on icon "publish" at bounding box center [490, 9] width 8 height 8
